Goal: Task Accomplishment & Management: Manage account settings

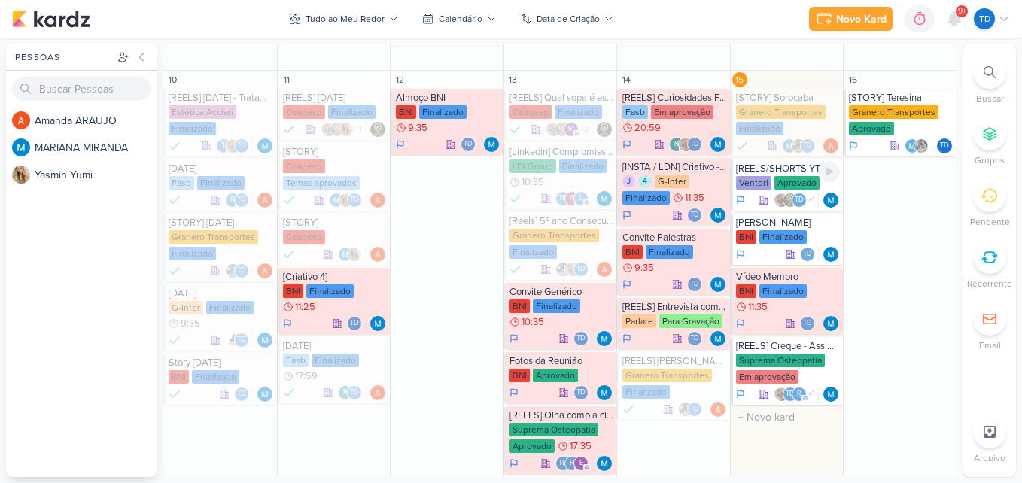
scroll to position [579, 0]
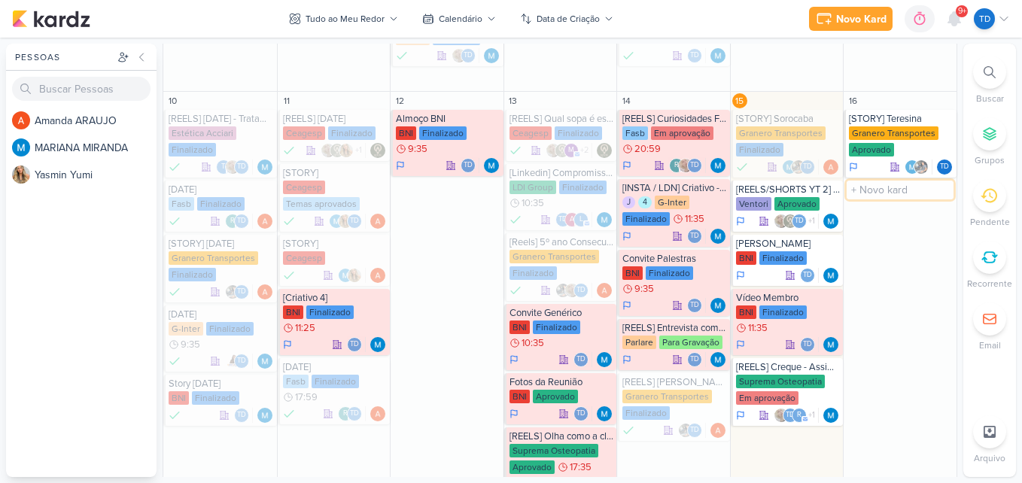
click at [890, 191] on input "text" at bounding box center [900, 190] width 107 height 19
type input "ideias FASB"
click at [901, 188] on input "text" at bounding box center [900, 190] width 107 height 19
click at [894, 201] on div "Td" at bounding box center [901, 204] width 105 height 15
click at [869, 194] on div "ideias FASB" at bounding box center [901, 190] width 105 height 12
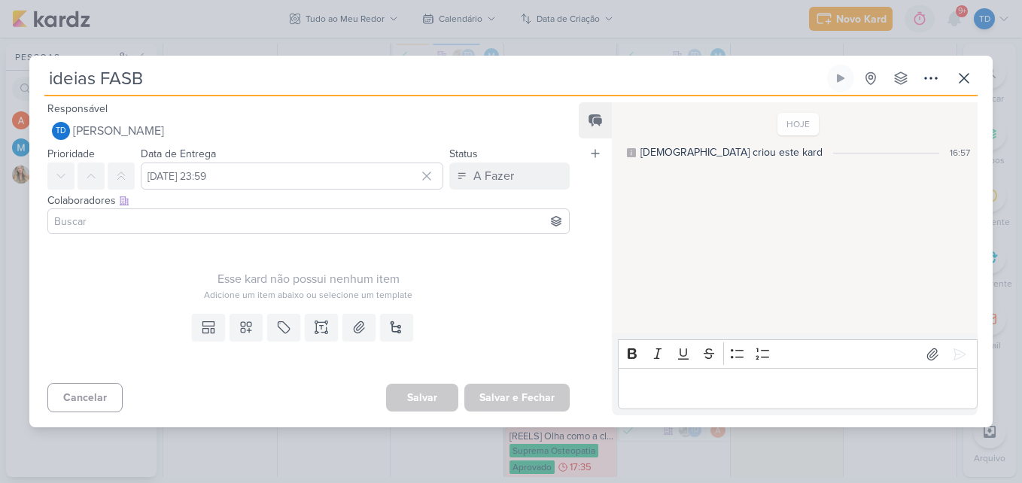
click at [217, 219] on input at bounding box center [308, 221] width 515 height 18
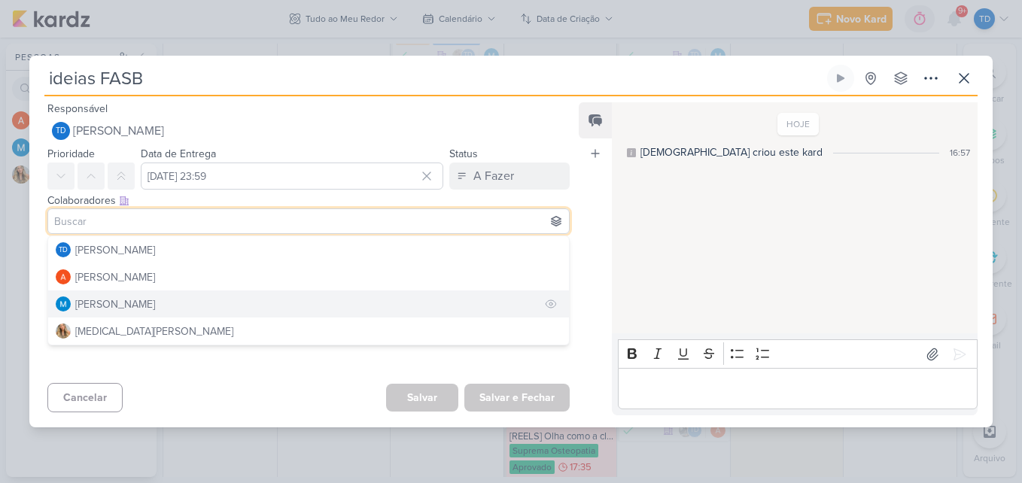
click at [137, 297] on div "[PERSON_NAME]" at bounding box center [115, 305] width 80 height 16
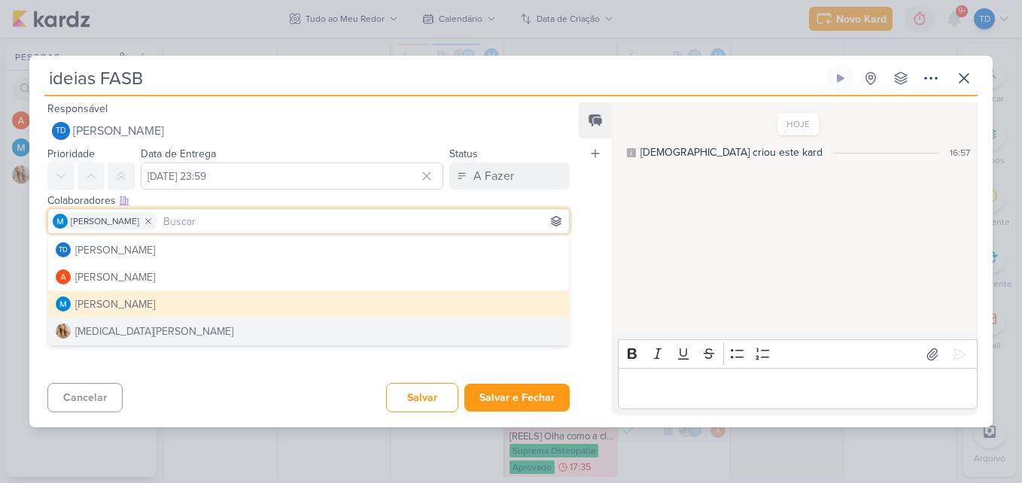
click at [258, 394] on div "Cancelar [GEOGRAPHIC_DATA] Salvar e Fechar Ctrl + Enter" at bounding box center [302, 396] width 546 height 38
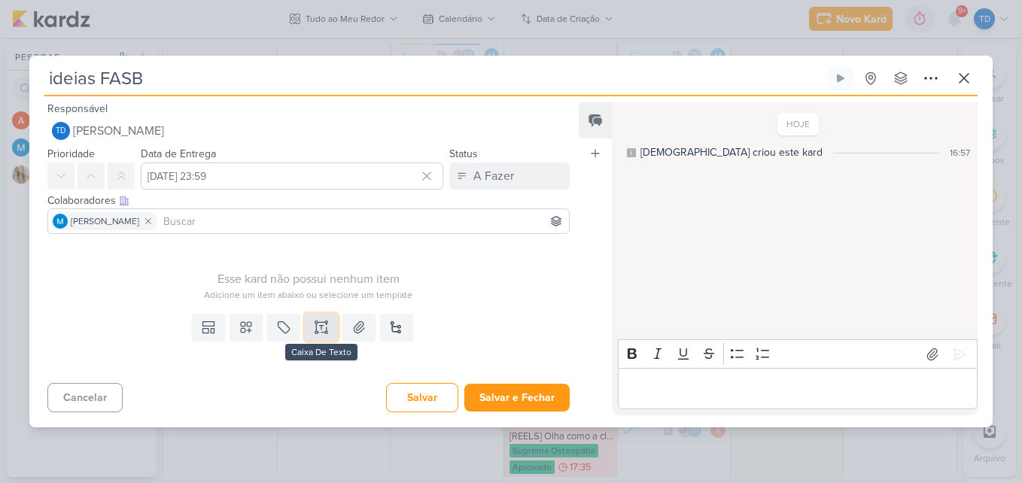
click at [320, 330] on icon at bounding box center [321, 327] width 15 height 15
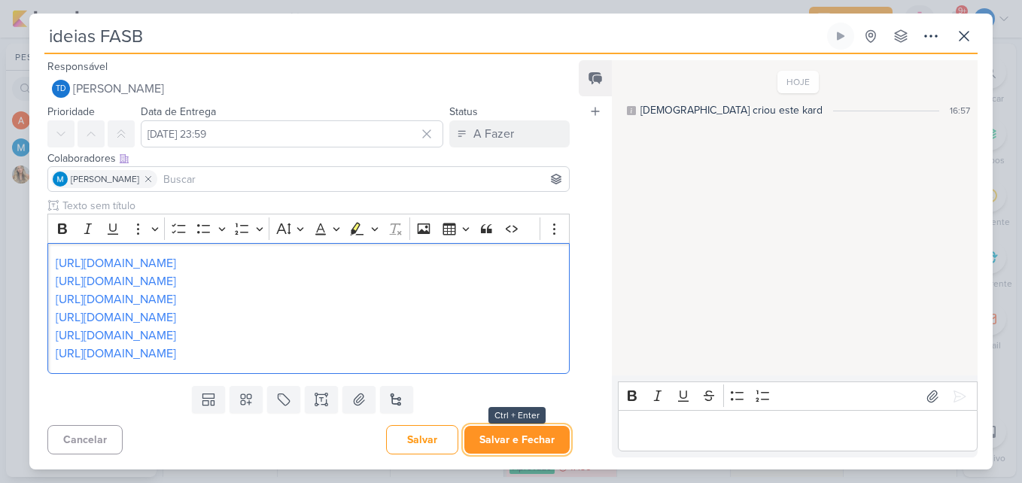
click at [528, 436] on button "Salvar e Fechar" at bounding box center [516, 440] width 105 height 28
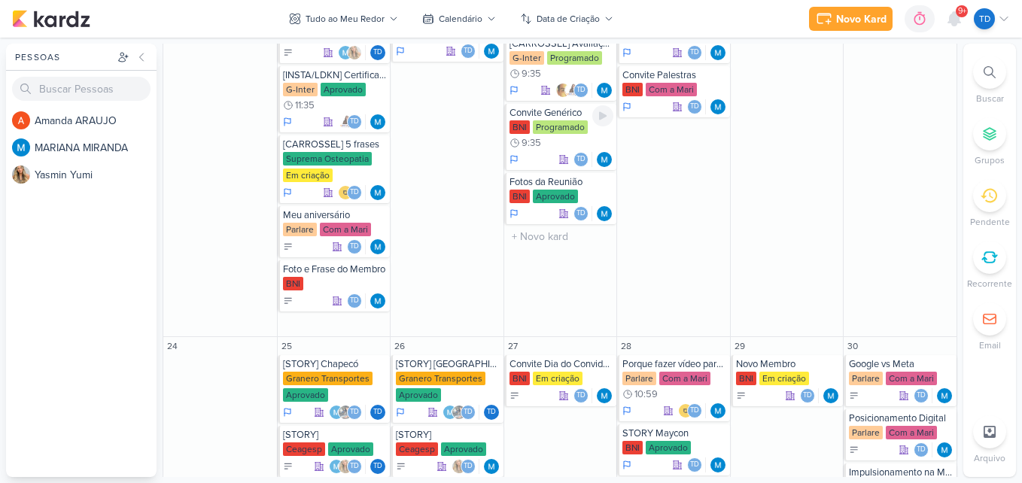
scroll to position [1251, 0]
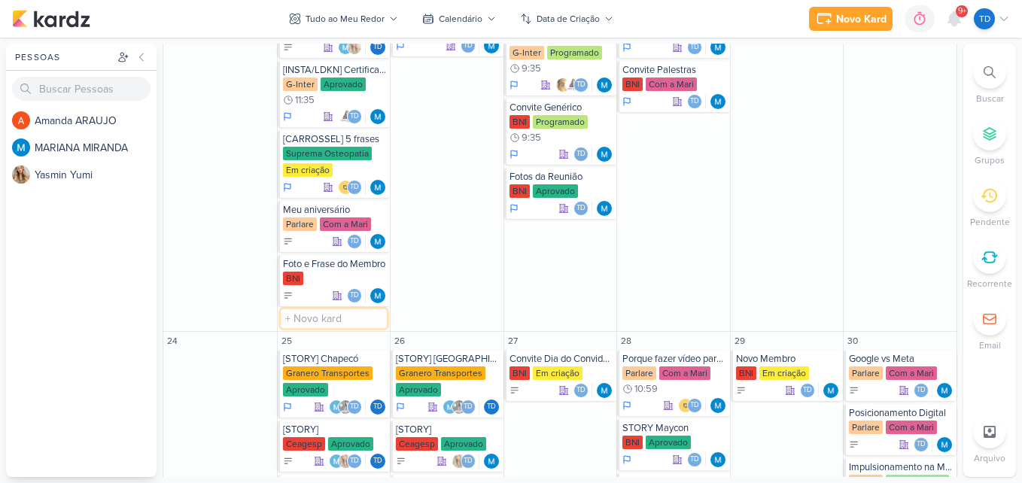
click at [336, 314] on input "text" at bounding box center [334, 318] width 107 height 19
type input "Story [PERSON_NAME]"
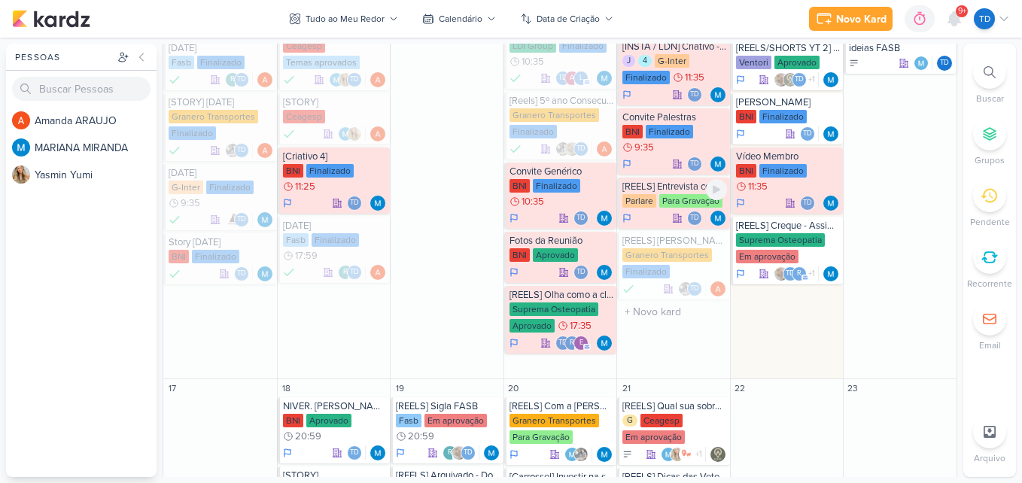
scroll to position [686, 0]
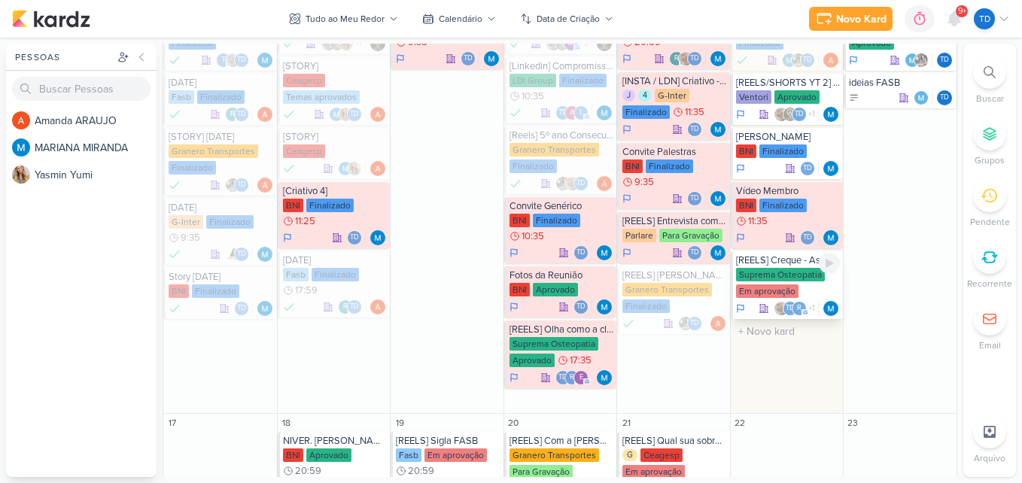
click at [793, 291] on div "Em aprovação" at bounding box center [767, 291] width 62 height 14
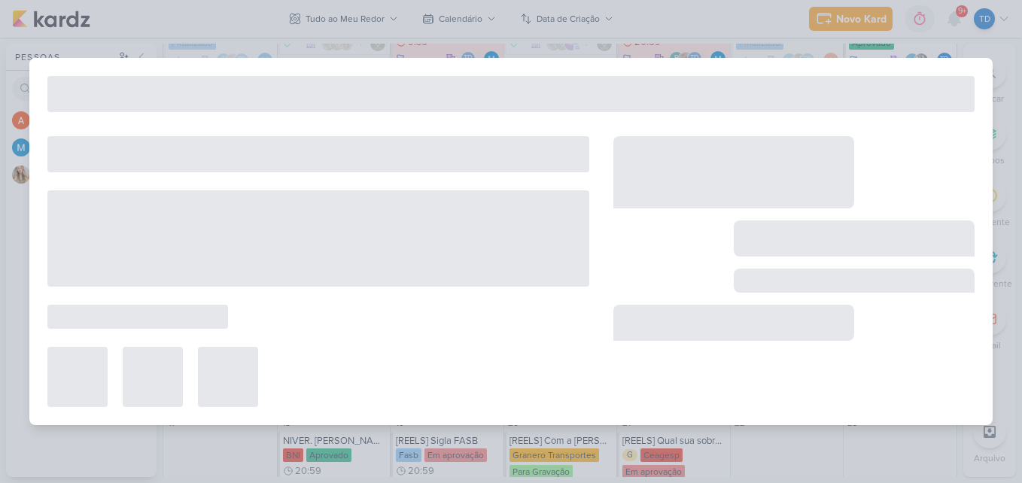
type input "[REELS] Creque - Assim você me mata"
type input "[DATE] 23:59"
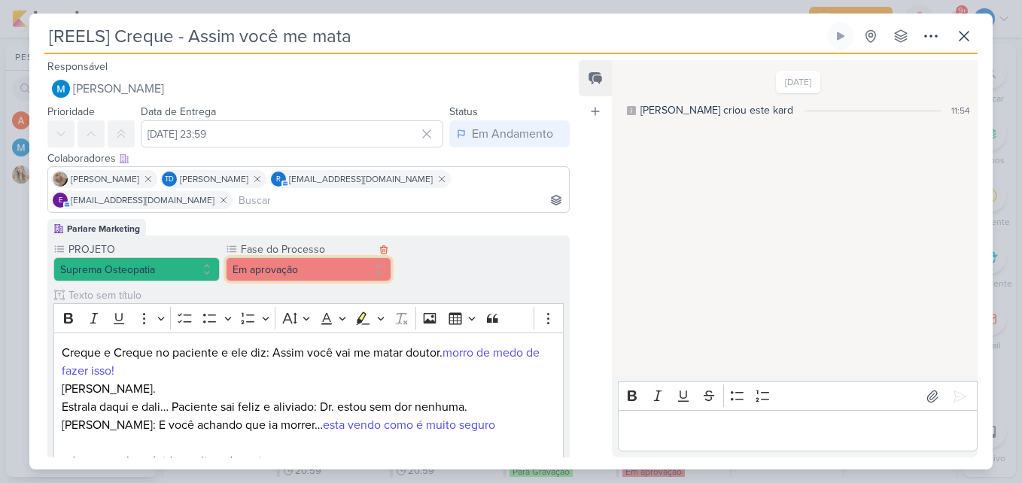
drag, startPoint x: 368, startPoint y: 242, endPoint x: 345, endPoint y: 272, distance: 37.6
click at [345, 272] on button "Em aprovação" at bounding box center [309, 269] width 166 height 24
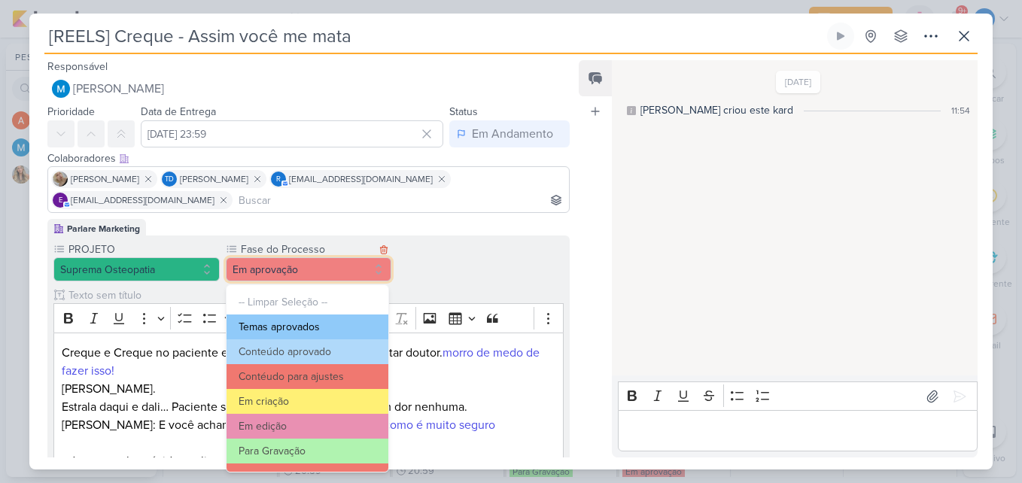
scroll to position [145, 0]
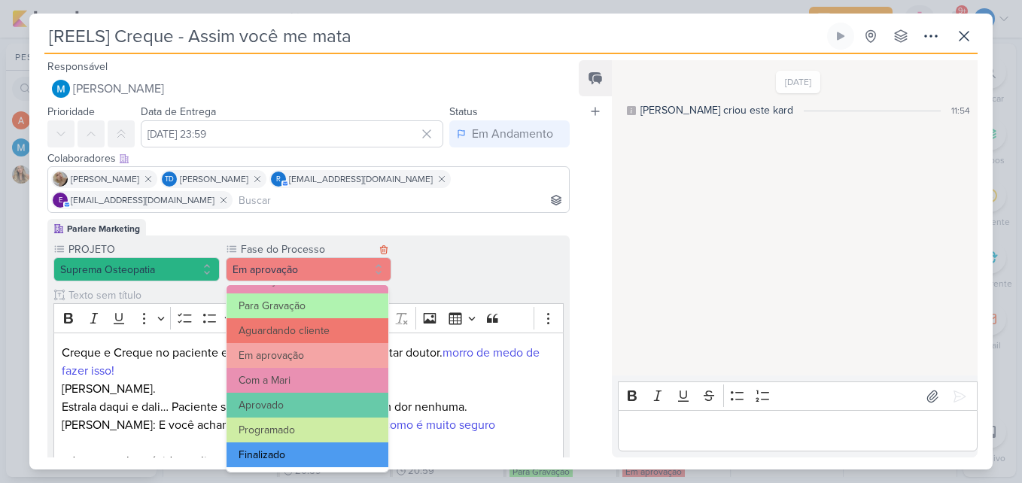
click at [297, 464] on button "Finalizado" at bounding box center [308, 455] width 163 height 25
